Goal: Information Seeking & Learning: Learn about a topic

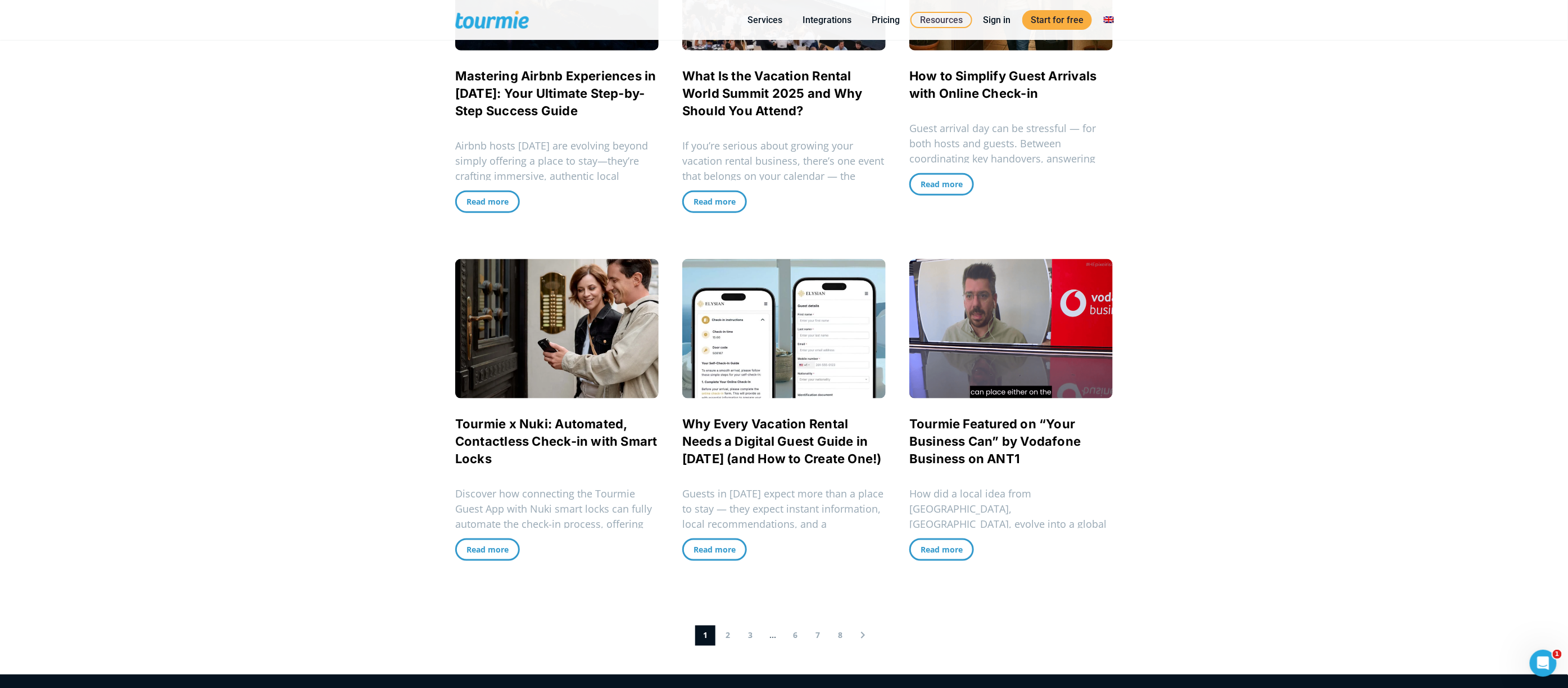
scroll to position [821, 0]
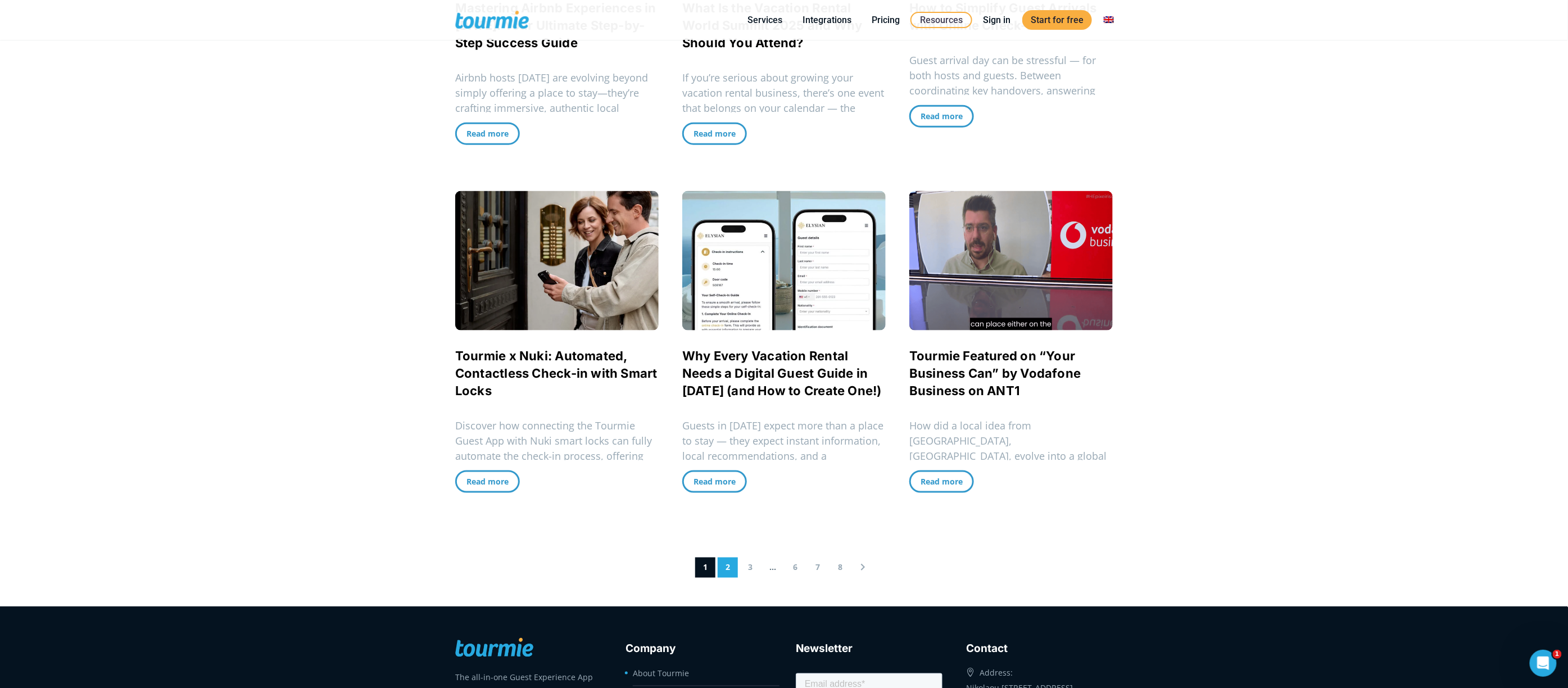
click at [724, 567] on link "2" at bounding box center [727, 568] width 21 height 21
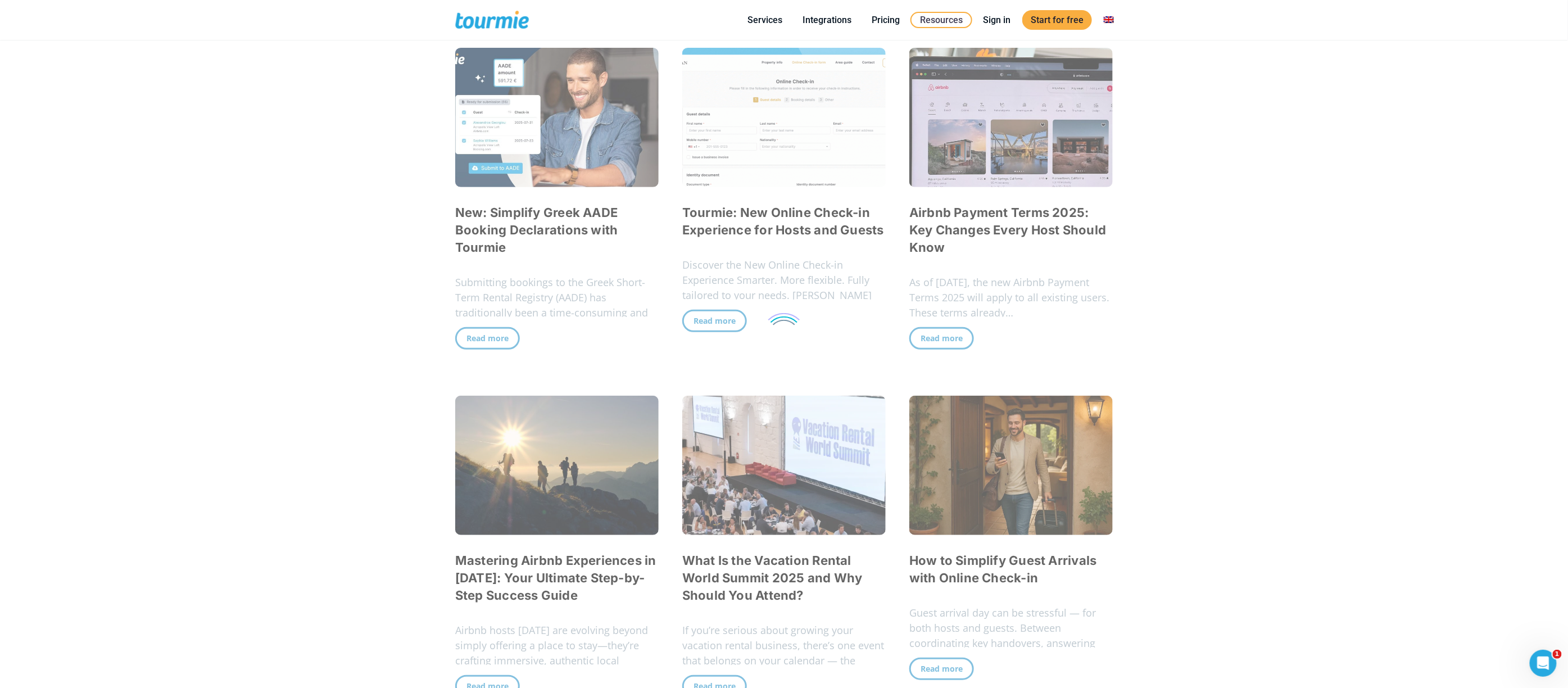
scroll to position [264, 0]
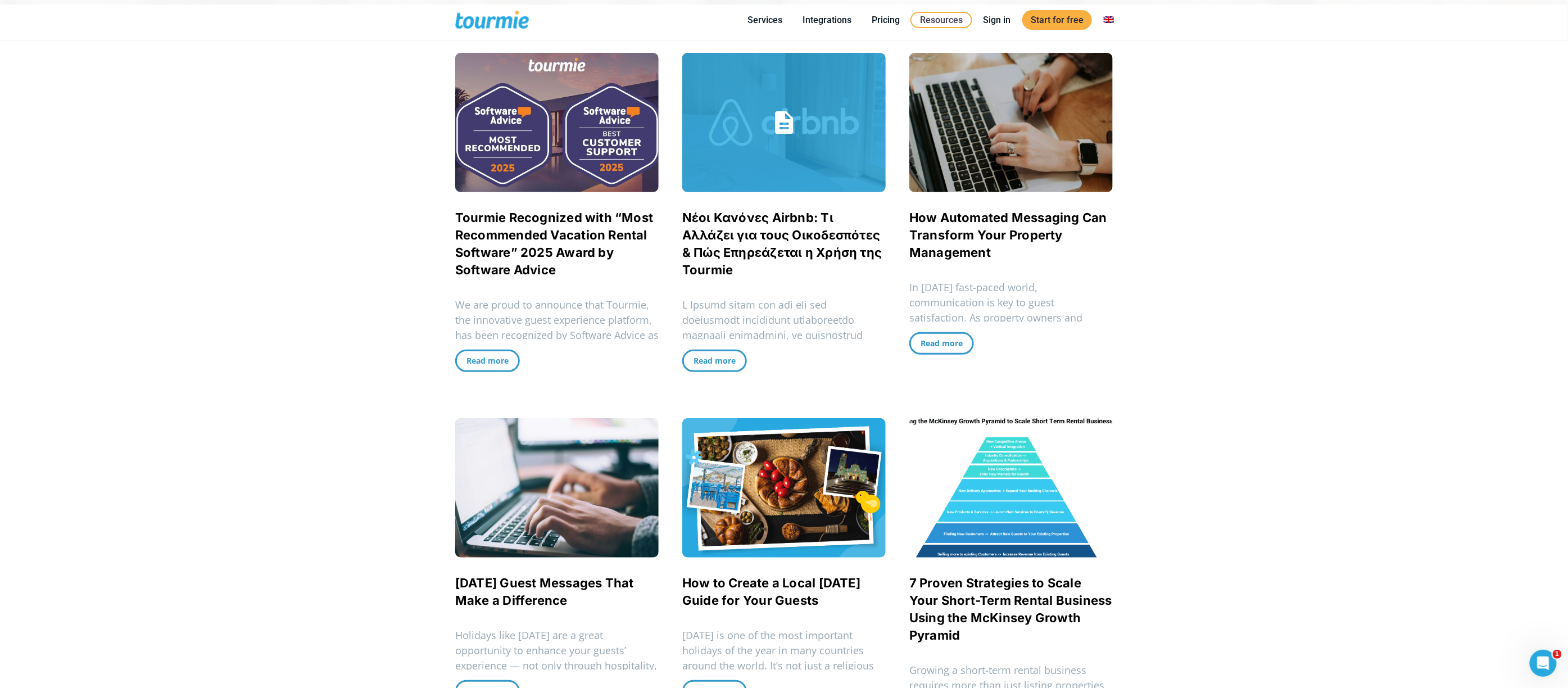
click at [791, 236] on link "Νέοι Κανόνες Airbnb: Τι Αλλάζει για τους Οικοδεσπότες & Πώς Επηρεάζεται η Χρήση…" at bounding box center [782, 243] width 199 height 67
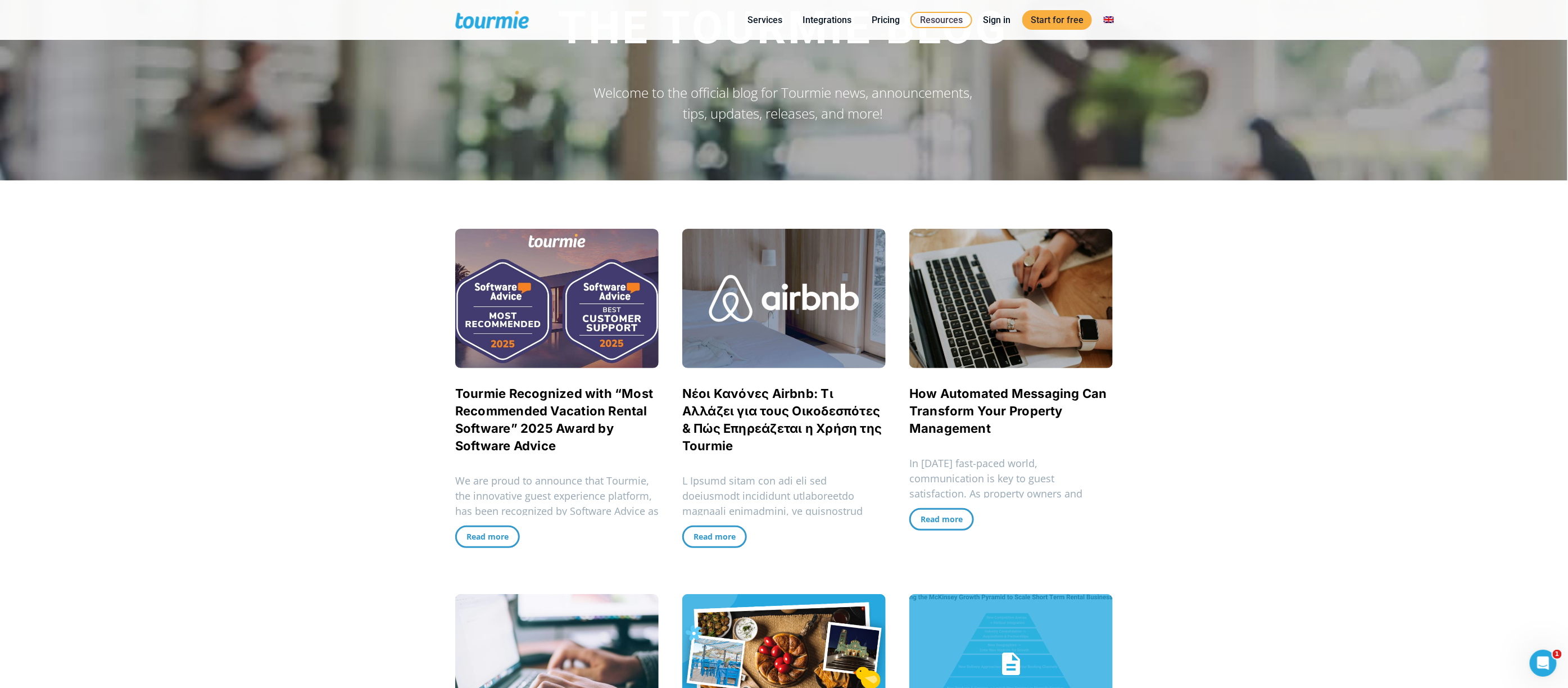
scroll to position [0, 0]
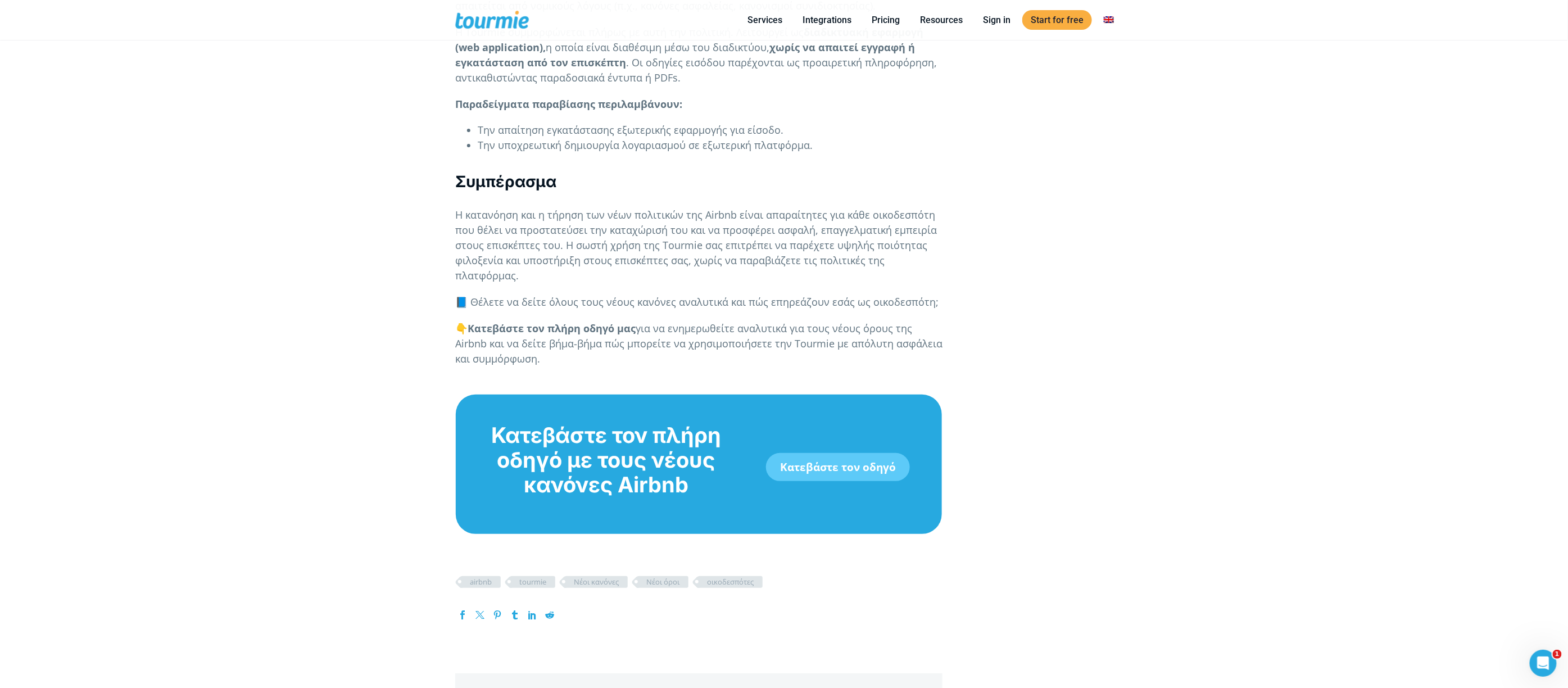
scroll to position [2667, 0]
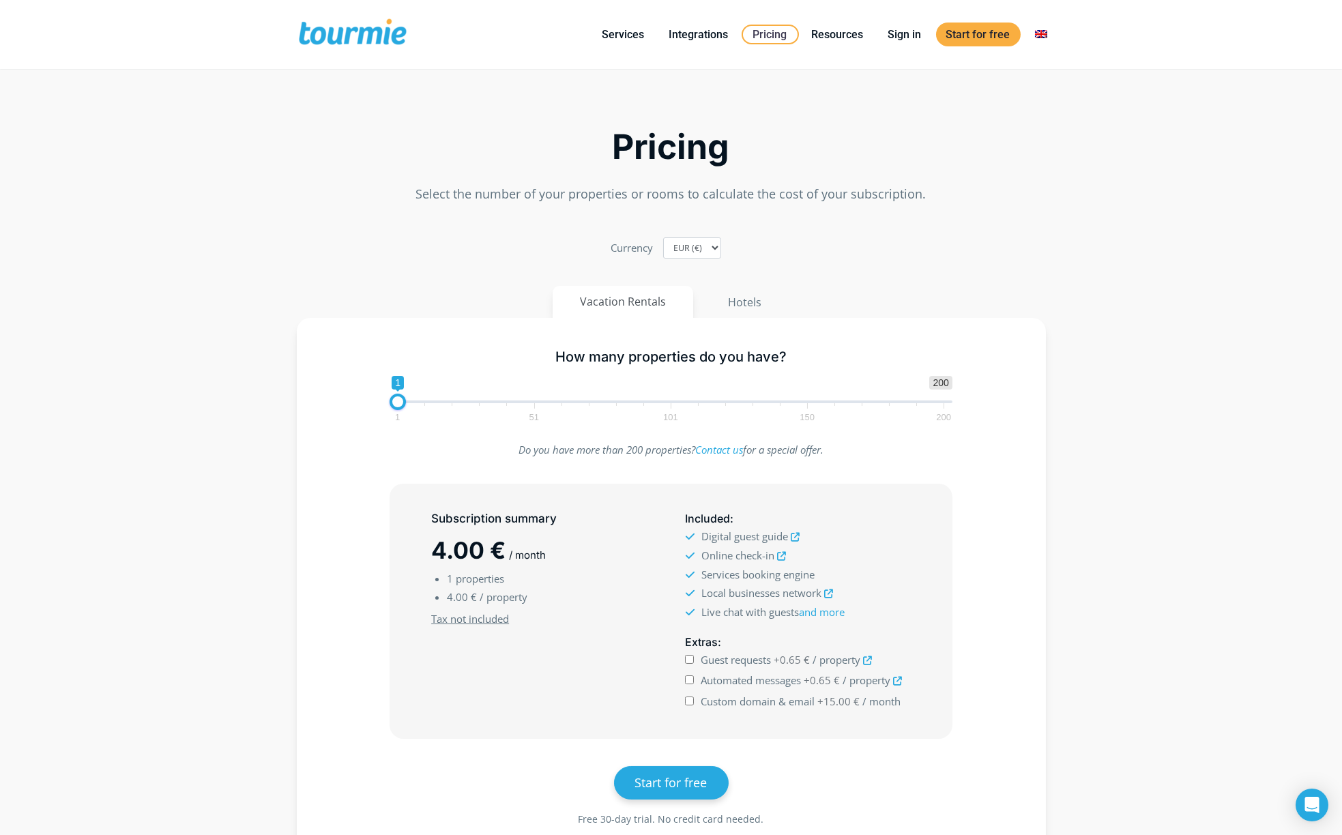
checkbox input "true"
click at [749, 311] on button "Hotels" at bounding box center [744, 302] width 89 height 33
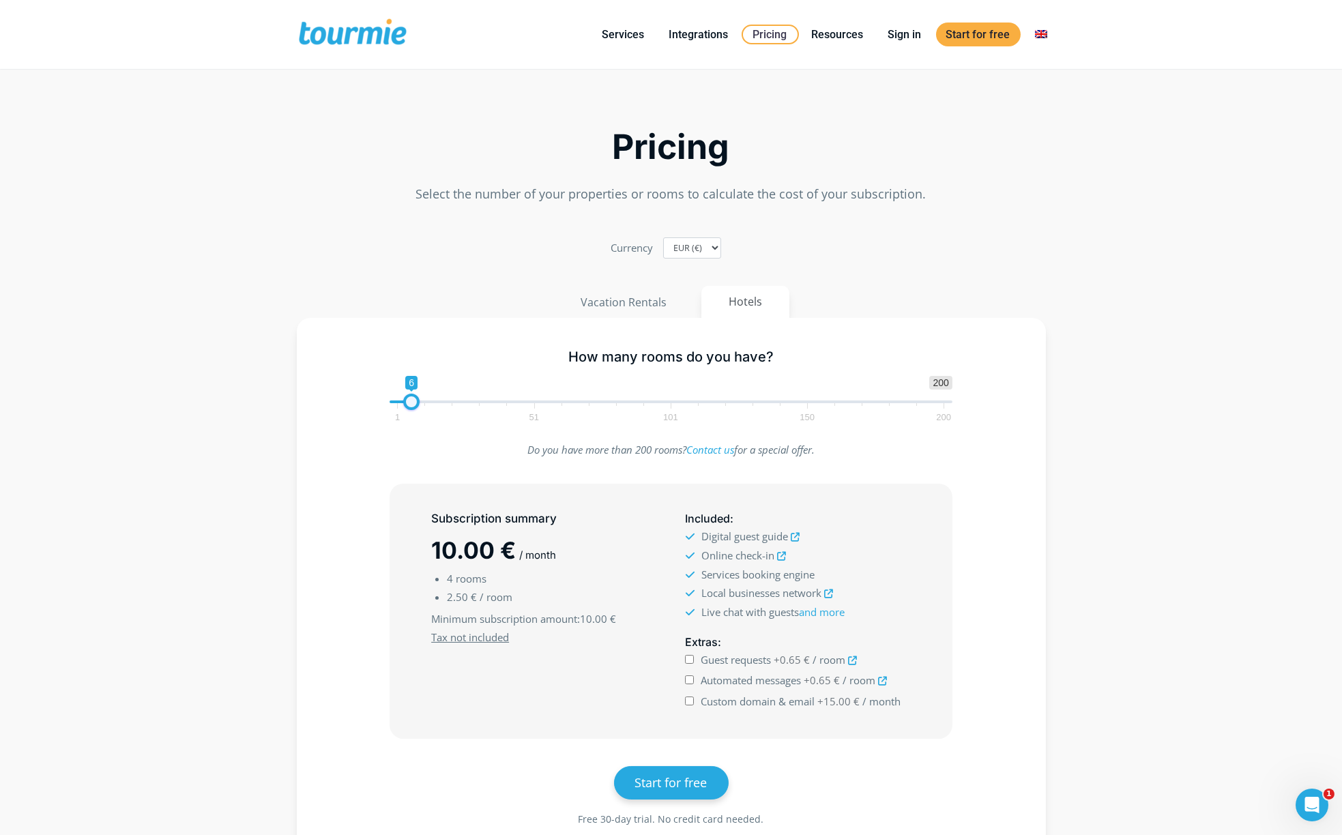
type input "5"
click at [412, 404] on span at bounding box center [408, 402] width 16 height 16
click at [536, 374] on div "How many rooms do you have? 1 200 0 0 5 1 51 101 150 200 5" at bounding box center [671, 382] width 592 height 89
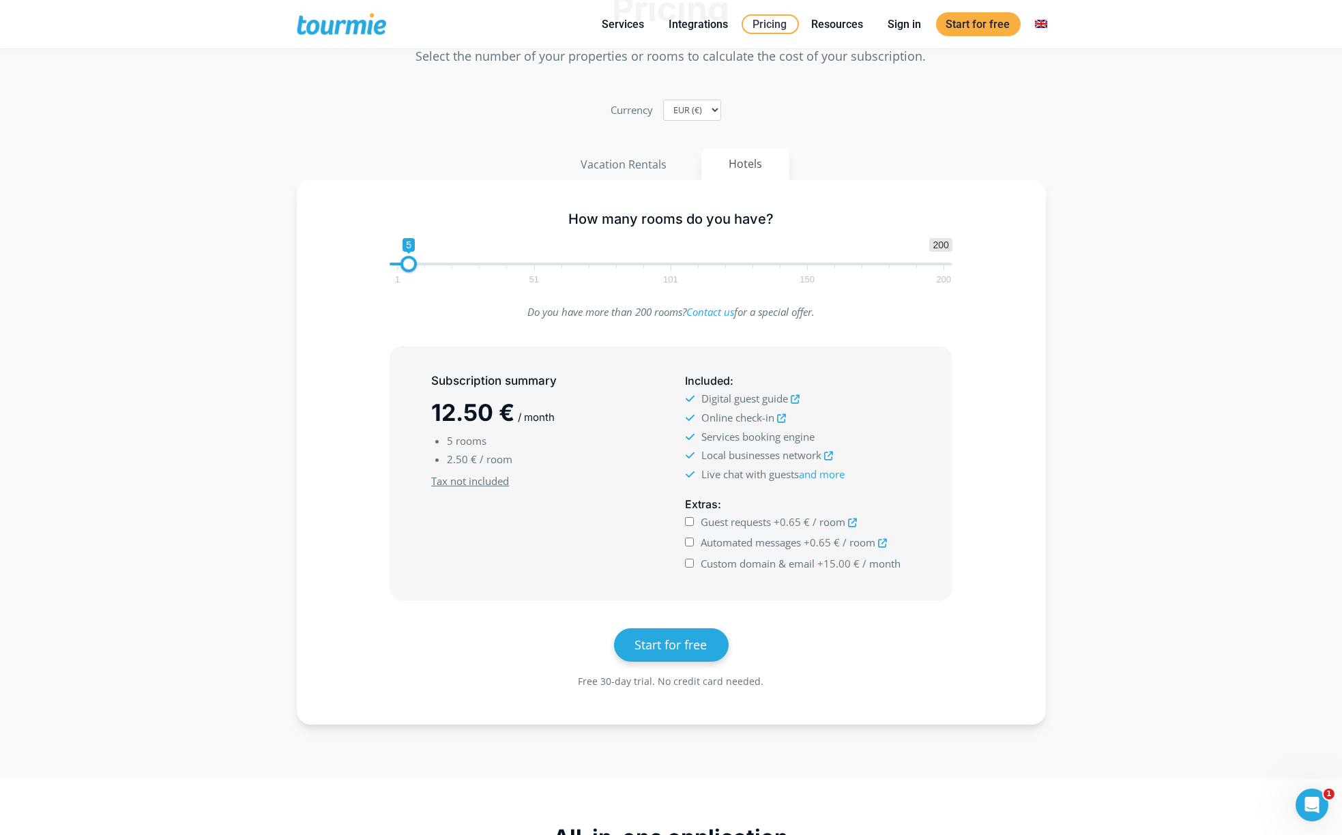
scroll to position [48, 0]
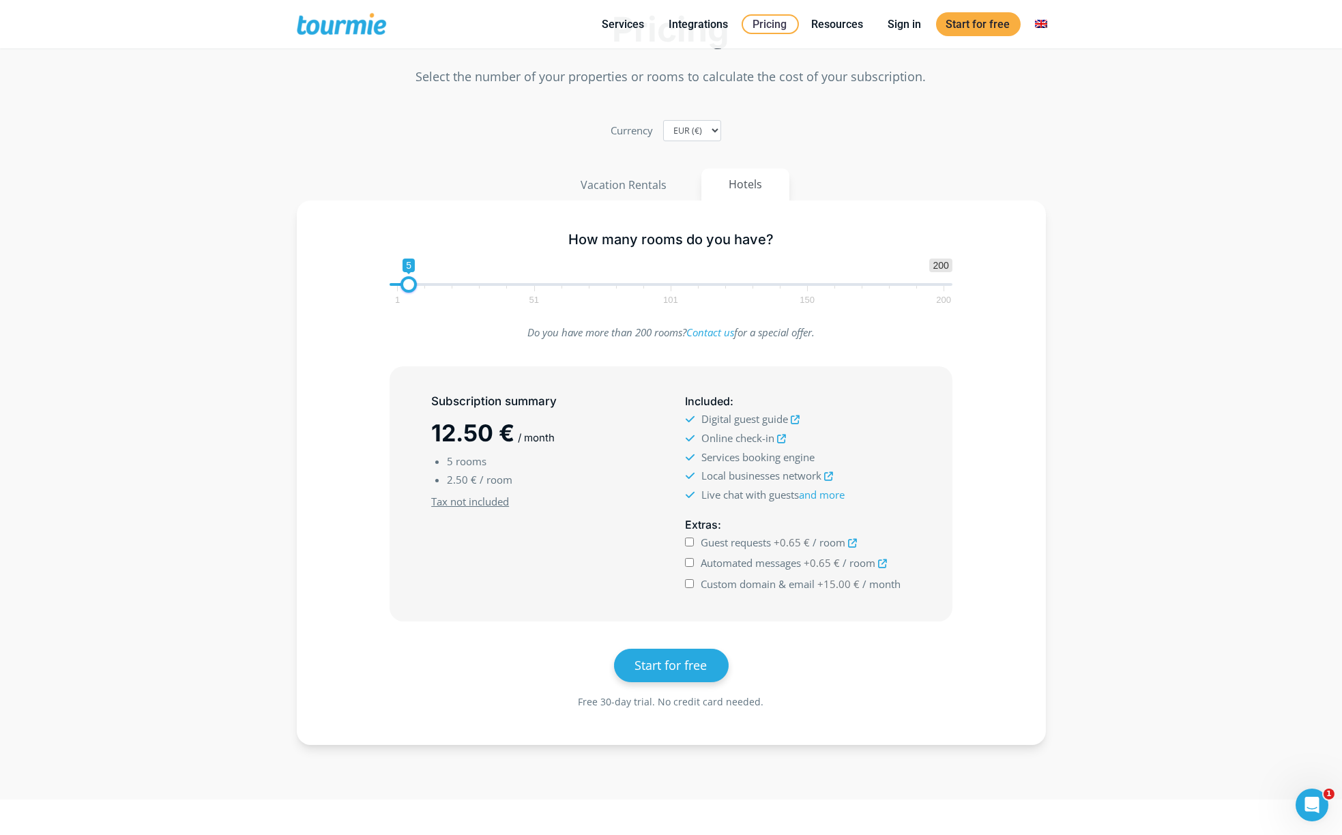
click at [693, 542] on input "Guest requests +0.65 € / room" at bounding box center [689, 542] width 9 height 9
checkbox input "true"
click at [688, 563] on input "Automated messages +0.65 € / room" at bounding box center [689, 562] width 9 height 9
checkbox input "true"
click at [690, 581] on input "Custom domain & email +15.00 € / month" at bounding box center [689, 583] width 9 height 9
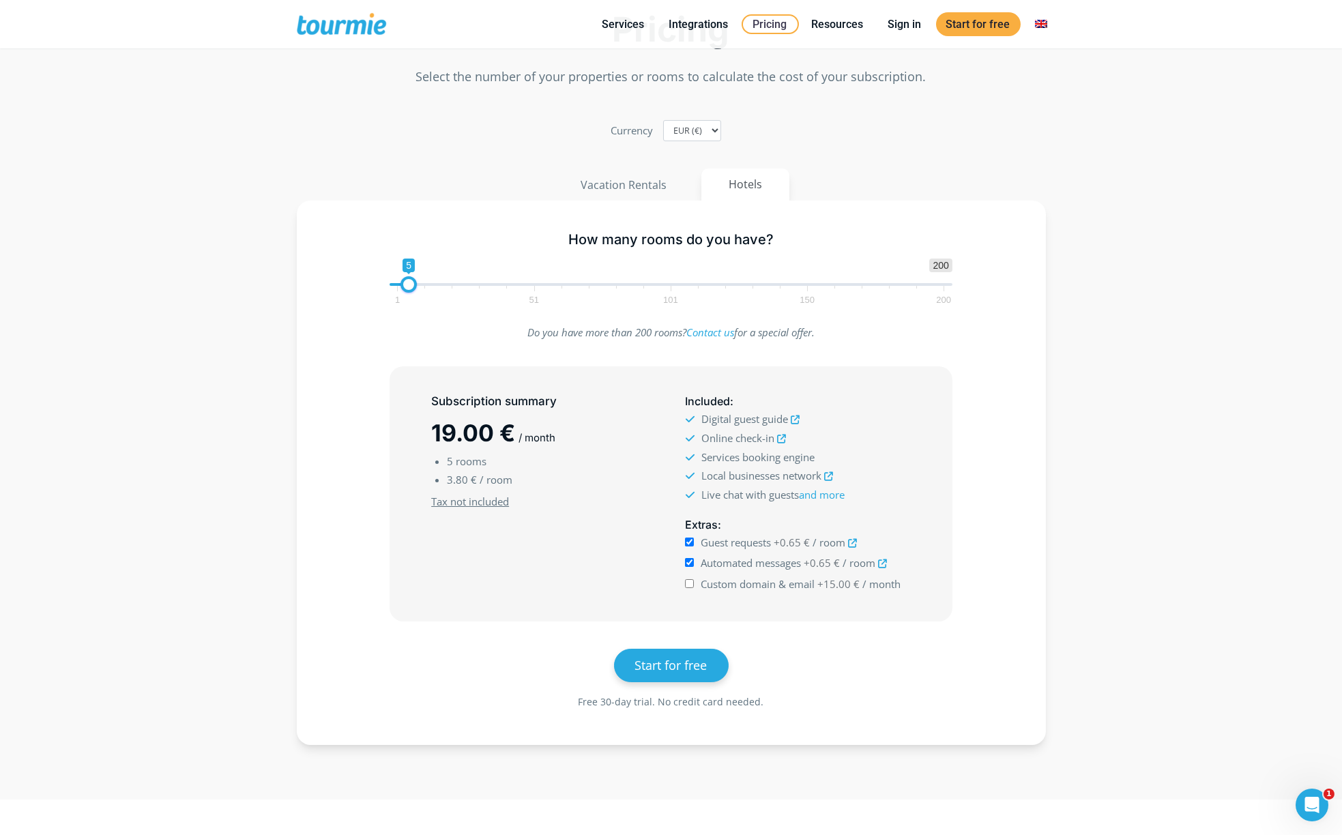
checkbox input "true"
click at [517, 458] on li "5 rooms" at bounding box center [552, 461] width 210 height 18
drag, startPoint x: 439, startPoint y: 437, endPoint x: 531, endPoint y: 435, distance: 92.8
click at [531, 435] on h2 "34.00 € / month" at bounding box center [543, 433] width 225 height 32
click at [630, 428] on h2 "34.00 € / month" at bounding box center [543, 433] width 225 height 32
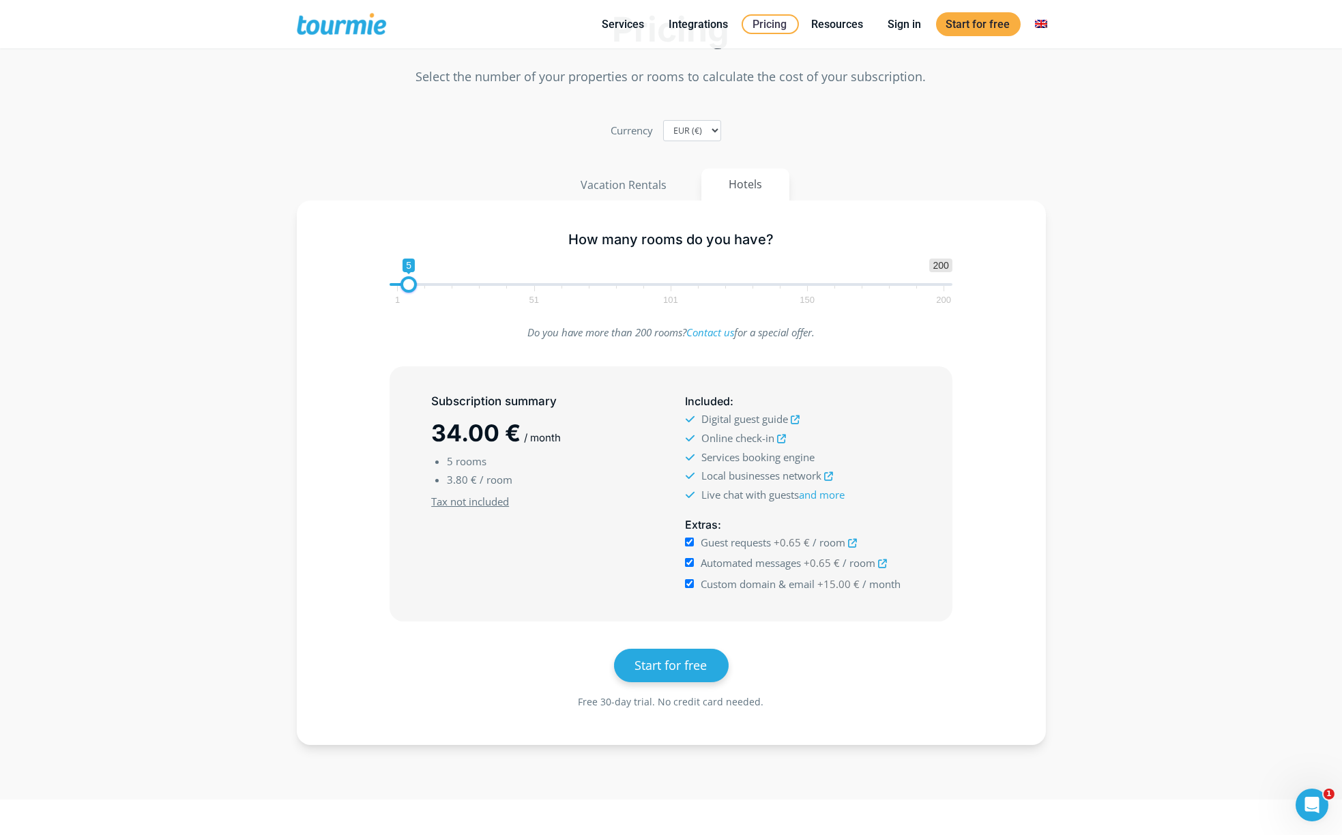
click at [693, 544] on div "Guest requests +0.65 € / room" at bounding box center [797, 543] width 225 height 19
click at [688, 542] on input "Guest requests +0.65 € / room" at bounding box center [689, 542] width 9 height 9
checkbox input "false"
click at [692, 563] on input "Automated messages +0.65 € / room" at bounding box center [689, 562] width 9 height 9
checkbox input "false"
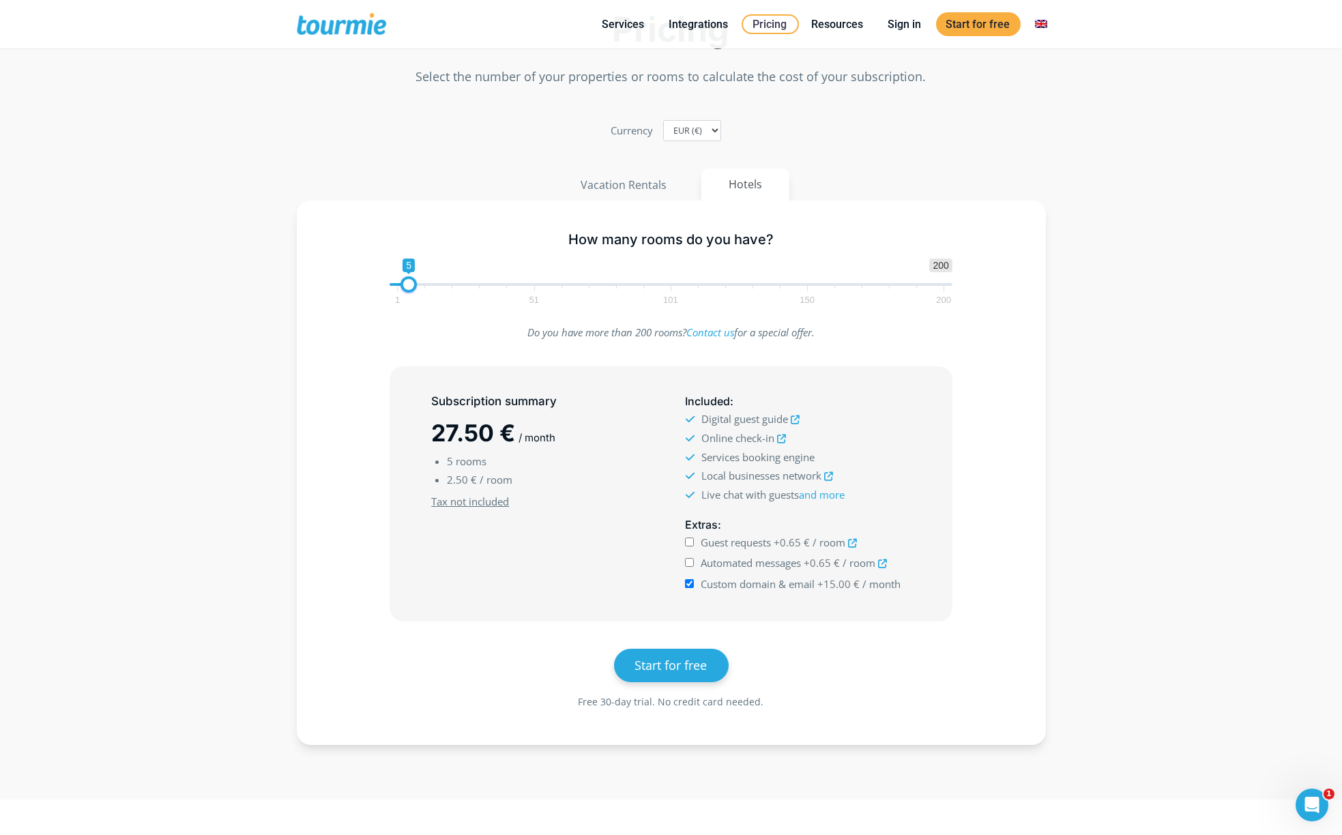
click at [690, 585] on input "Custom domain & email +15.00 € / month" at bounding box center [689, 583] width 9 height 9
checkbox input "false"
click at [688, 544] on input "Guest requests +0.65 € / room" at bounding box center [689, 542] width 9 height 9
checkbox input "true"
click at [690, 565] on input "Automated messages +0.65 € / room" at bounding box center [689, 562] width 9 height 9
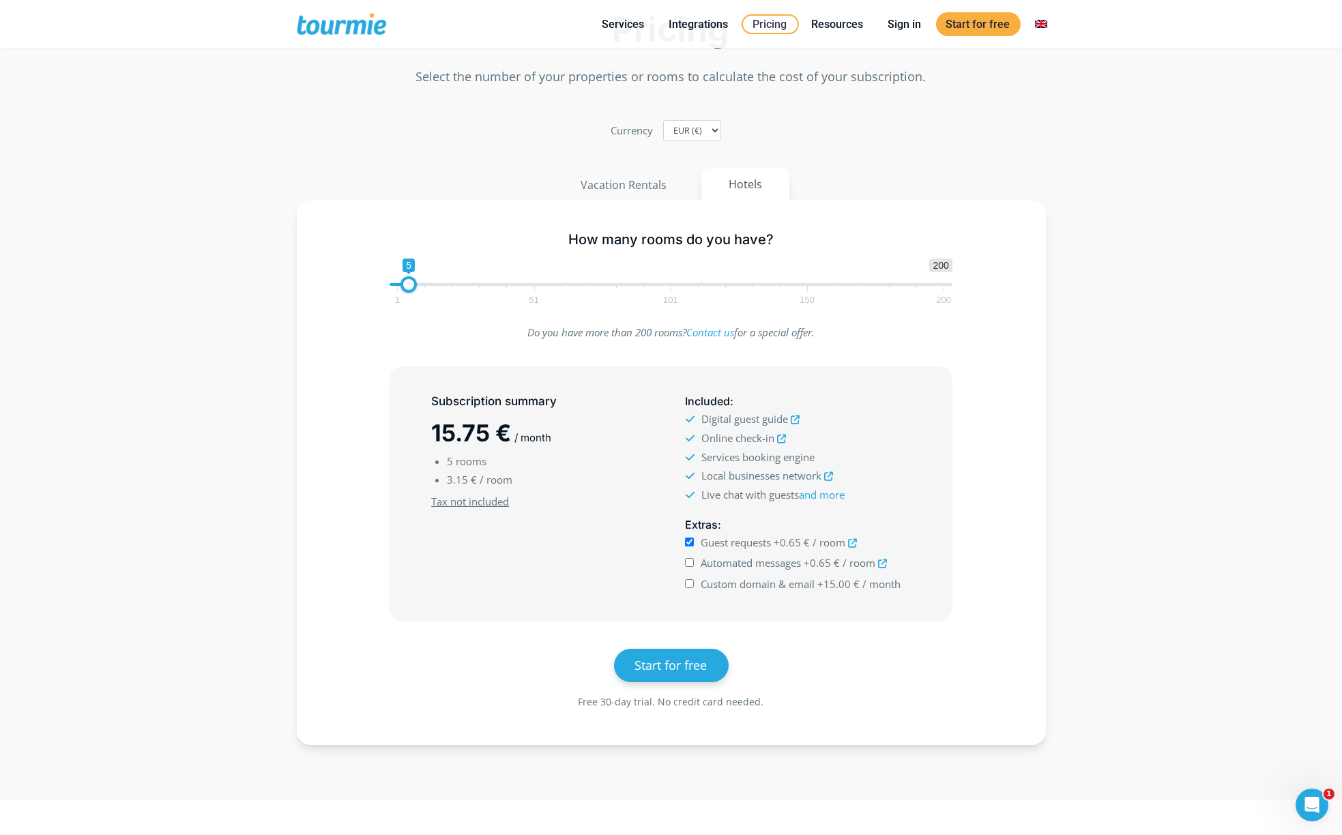
checkbox input "true"
click at [688, 585] on input "Custom domain & email +15.00 € / month" at bounding box center [689, 583] width 9 height 9
checkbox input "true"
